Goal: Communication & Community: Answer question/provide support

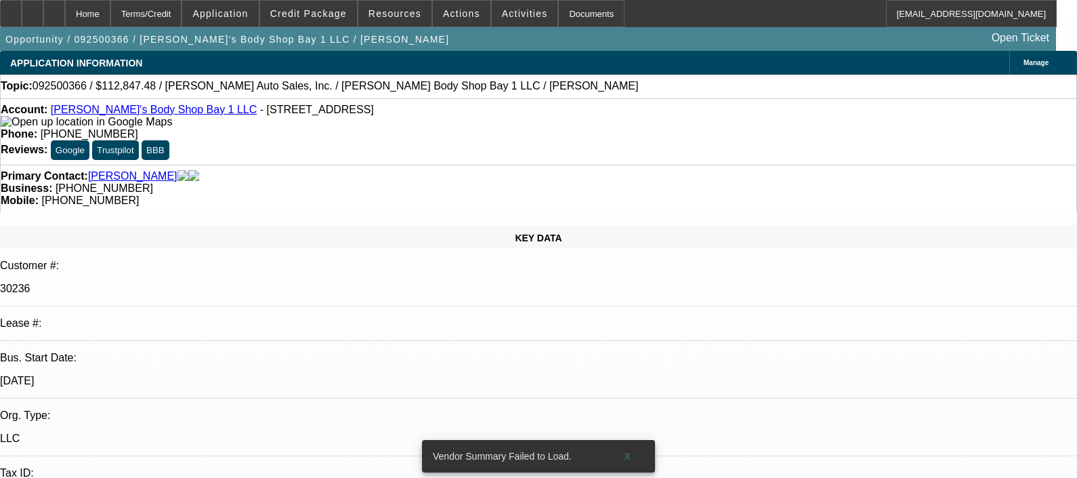
select select "0"
select select "2"
select select "0.1"
select select "4"
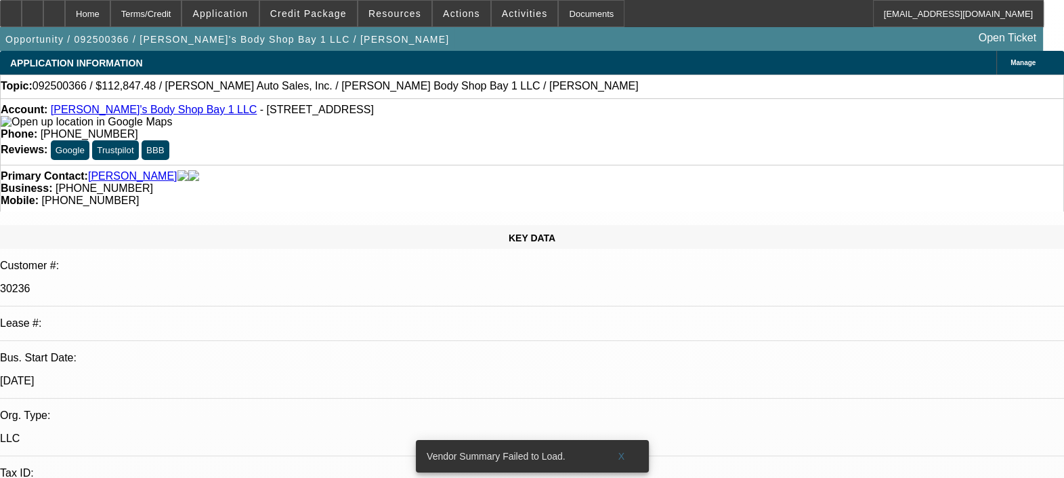
drag, startPoint x: 814, startPoint y: 244, endPoint x: 1050, endPoint y: 243, distance: 235.8
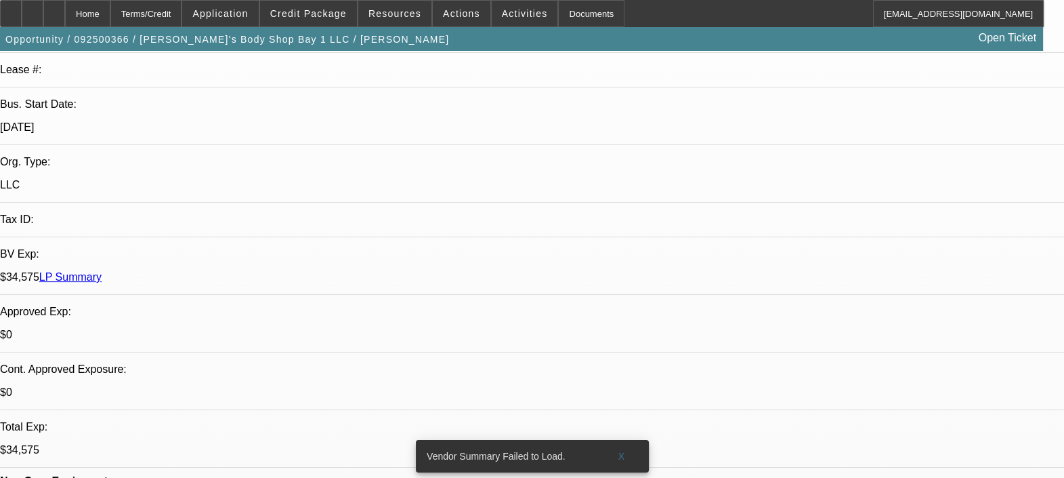
scroll to position [254, 0]
drag, startPoint x: 1003, startPoint y: 245, endPoint x: 1032, endPoint y: 251, distance: 29.1
type textarea "CUSTOMER HAS BEEN BEHIND ON PAYMENTS MANY TIMES. MANY TIMES HE CALLS TO SET UP …"
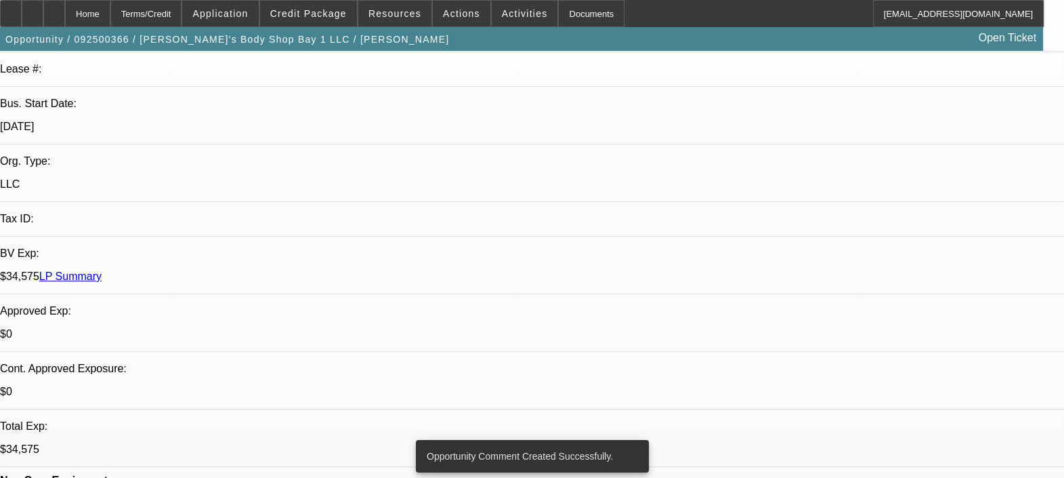
radio input "true"
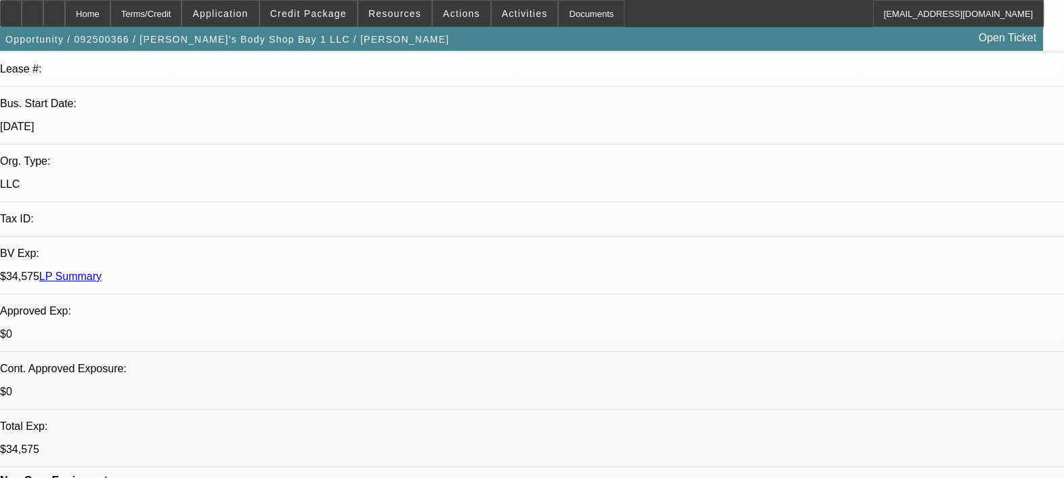
type textarea "C"
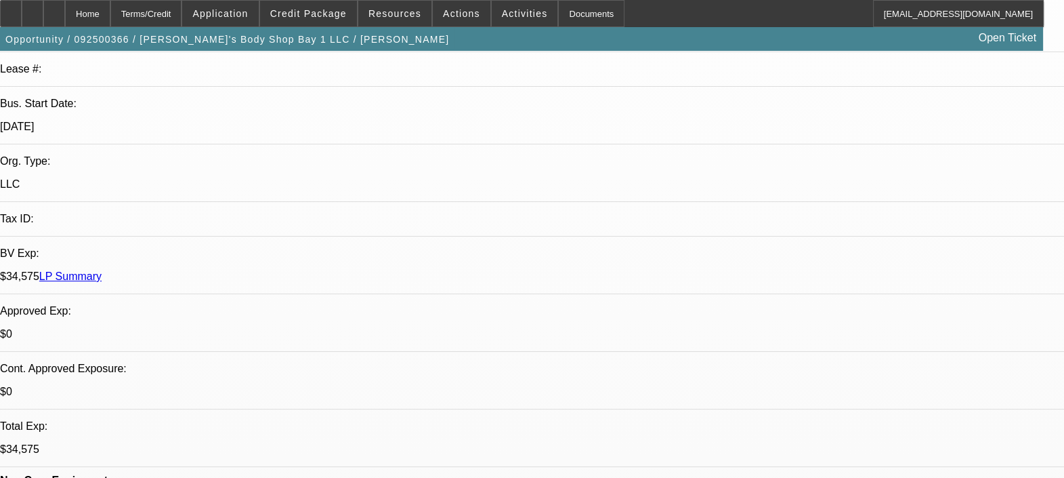
type textarea "THOUGH HE HAS BEEN BEHIND ON PAYMENTS BUT HE IS ALWAYS COMMUNICATIVE. HE CALLS …"
radio input "false"
radio input "true"
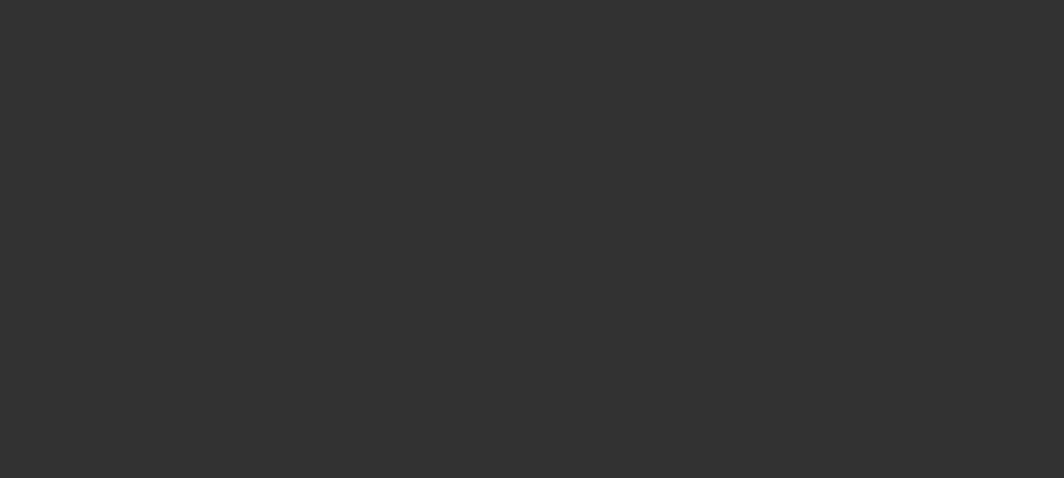
scroll to position [0, 0]
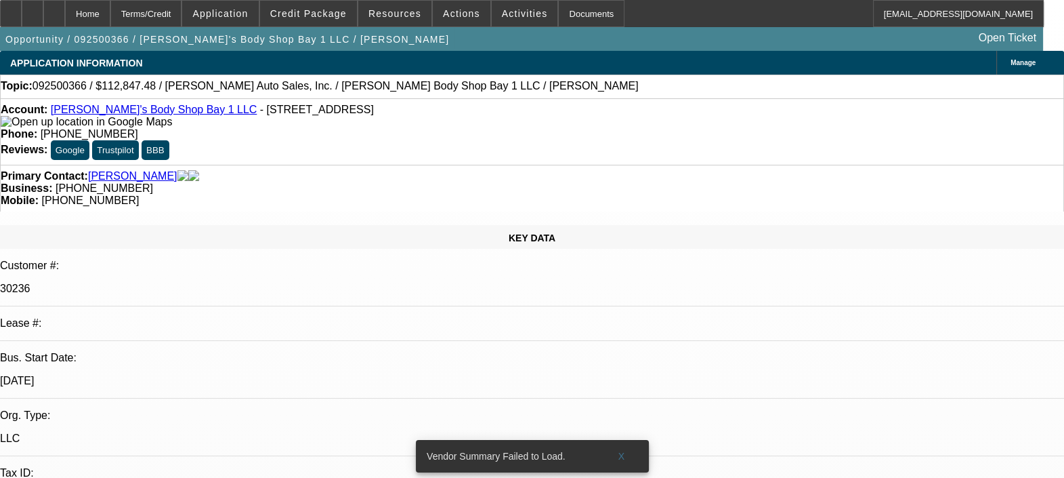
select select "0"
select select "2"
select select "0.1"
select select "1"
select select "2"
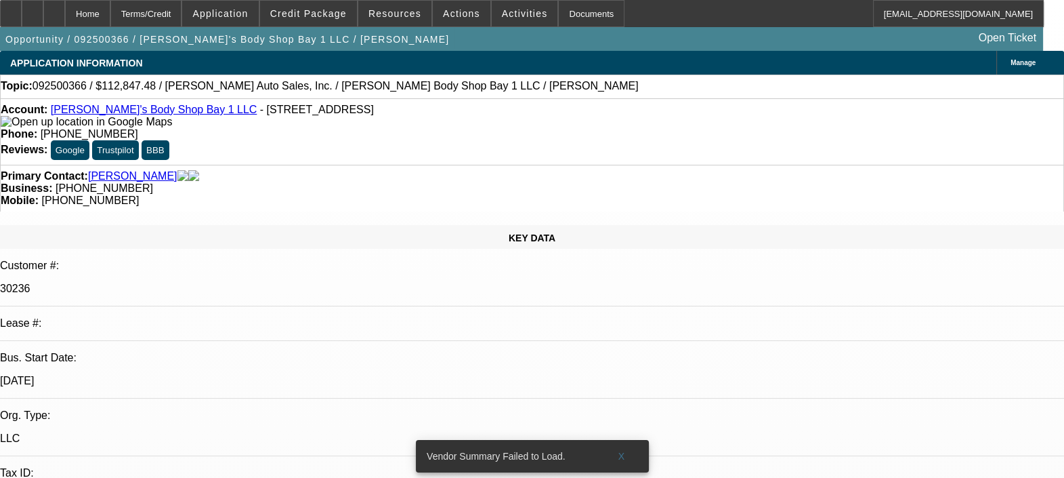
select select "4"
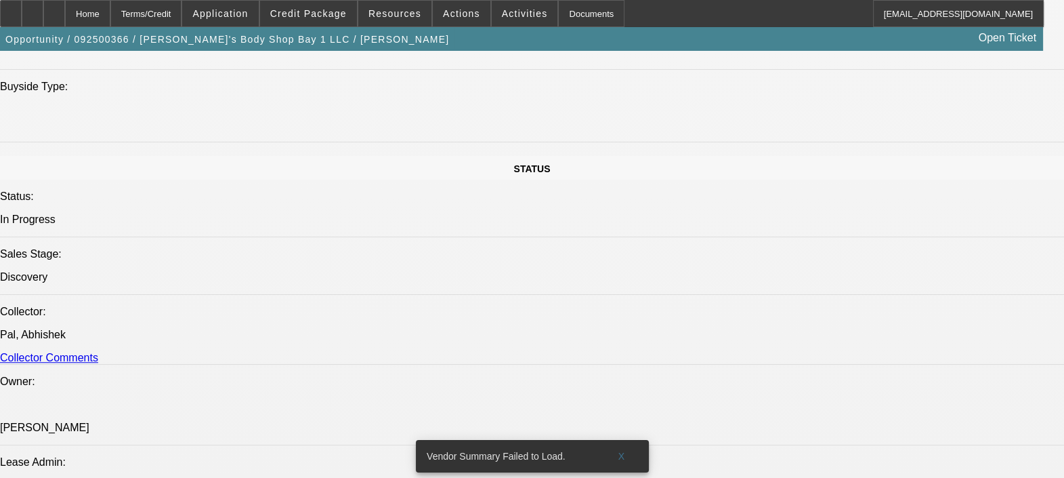
scroll to position [1609, 0]
